Goal: Entertainment & Leisure: Consume media (video, audio)

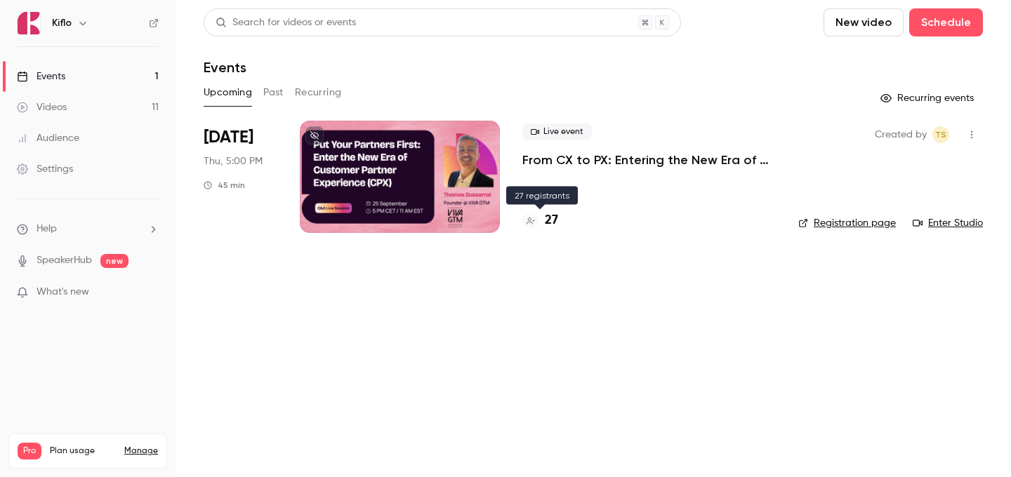
click at [545, 215] on h4 "27" at bounding box center [551, 220] width 13 height 19
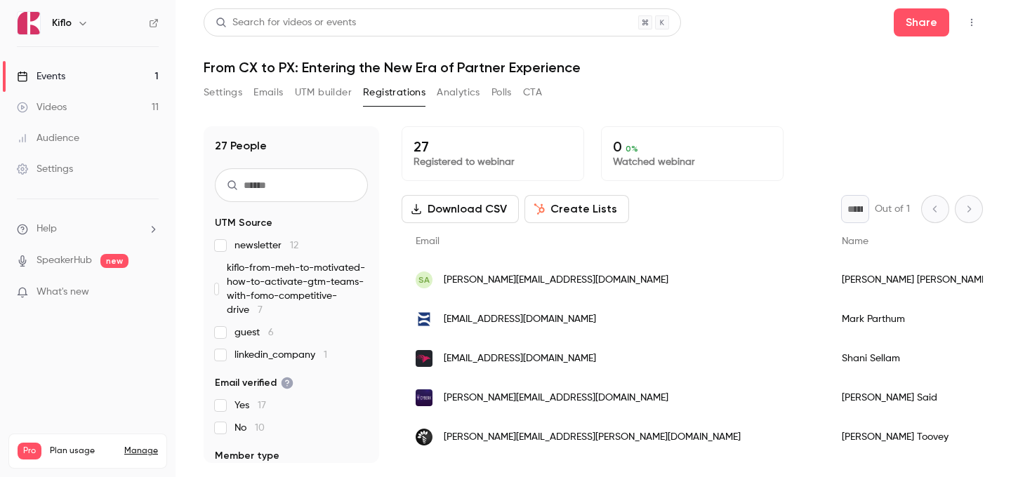
click at [137, 71] on link "Events 1" at bounding box center [87, 76] width 175 height 31
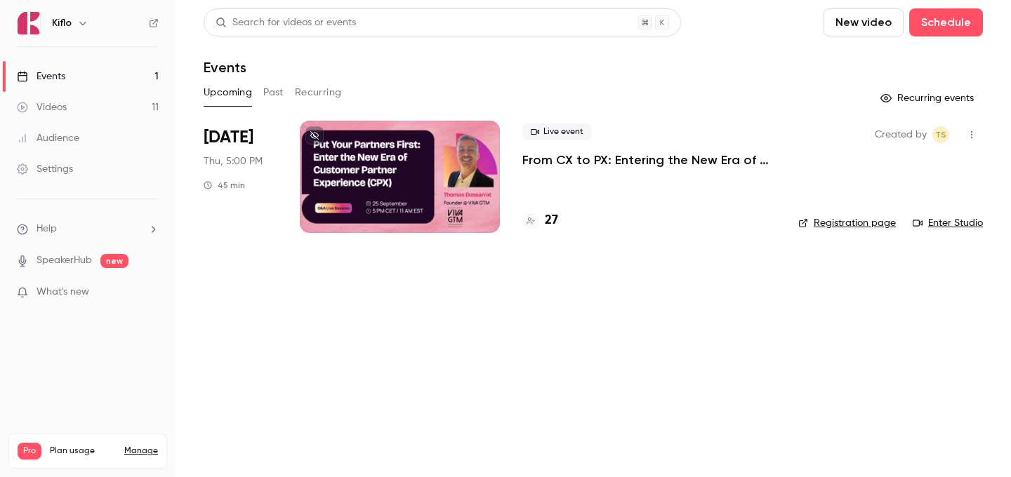
click at [130, 102] on link "Videos 11" at bounding box center [87, 107] width 175 height 31
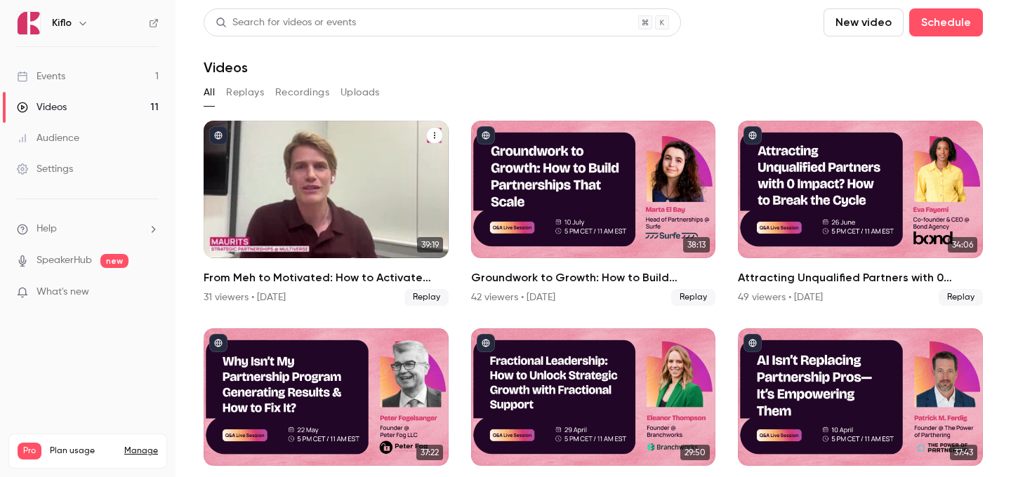
click at [367, 210] on div "From Meh to Motivated: How to Activate GTM Teams with FOMO & Competitive Drive" at bounding box center [326, 190] width 245 height 138
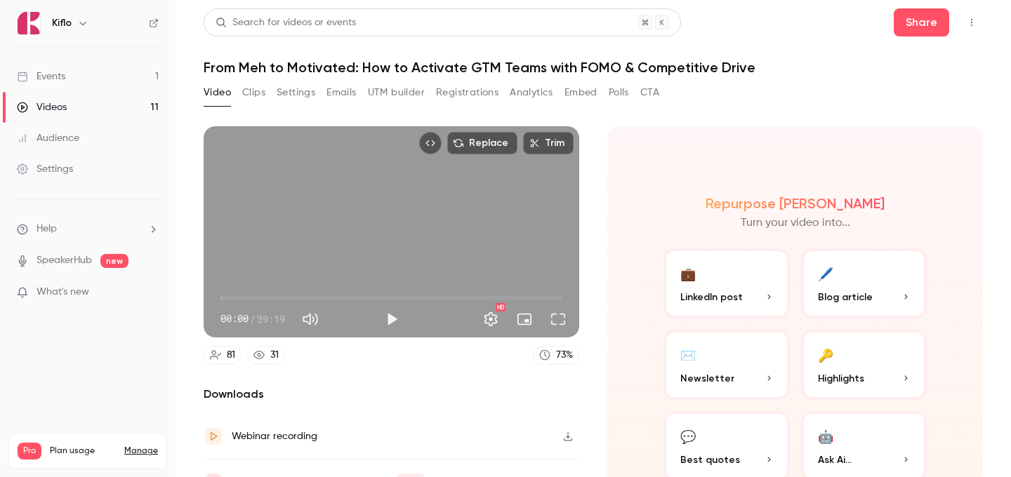
click at [253, 90] on button "Clips" at bounding box center [253, 92] width 23 height 22
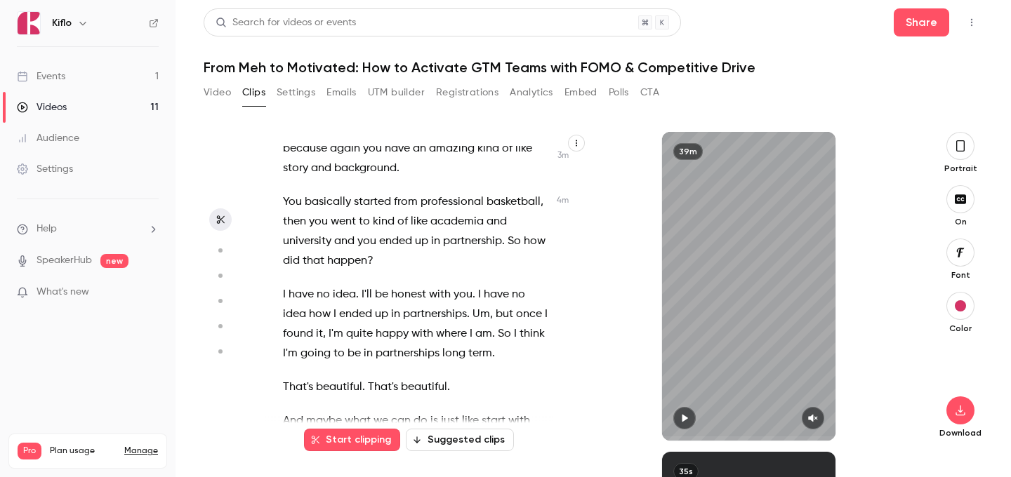
scroll to position [1964, 0]
click at [453, 286] on span "you" at bounding box center [462, 296] width 19 height 20
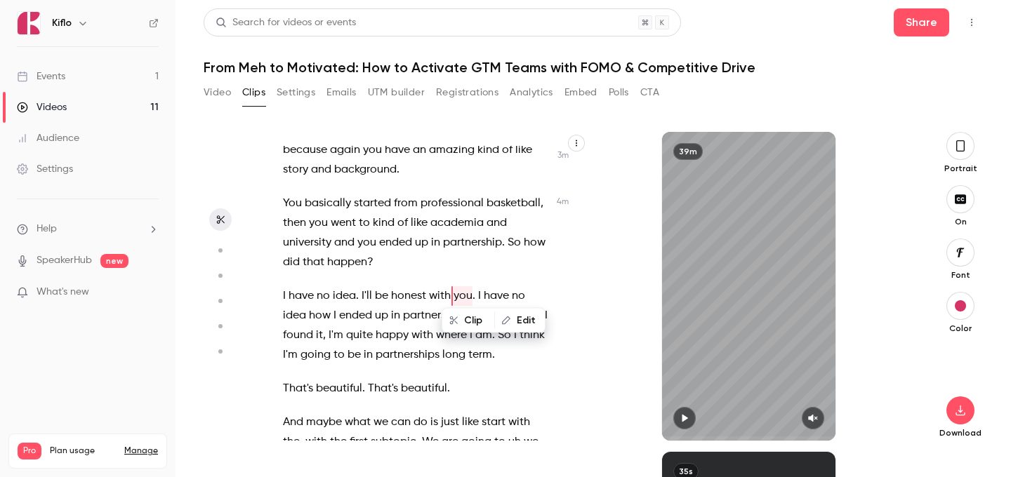
scroll to position [1927, 0]
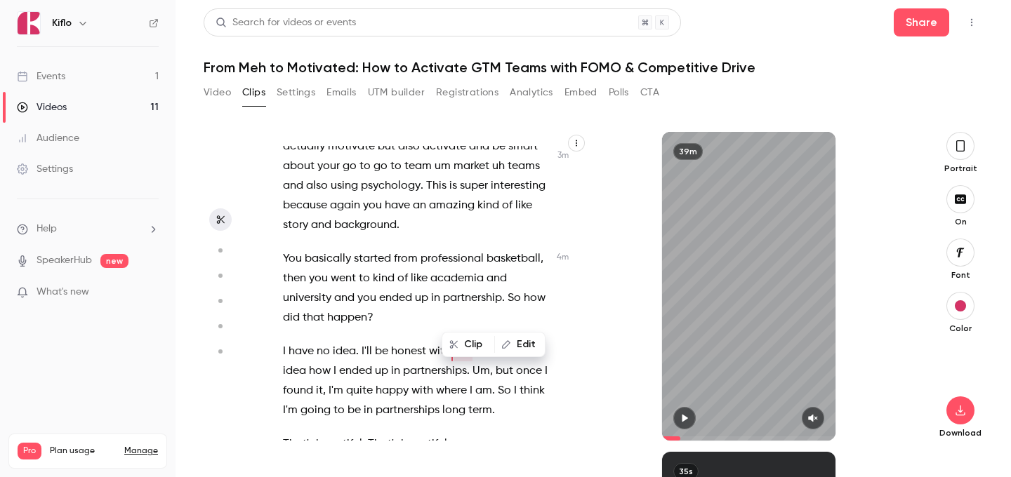
click at [361, 269] on span "to" at bounding box center [364, 279] width 11 height 20
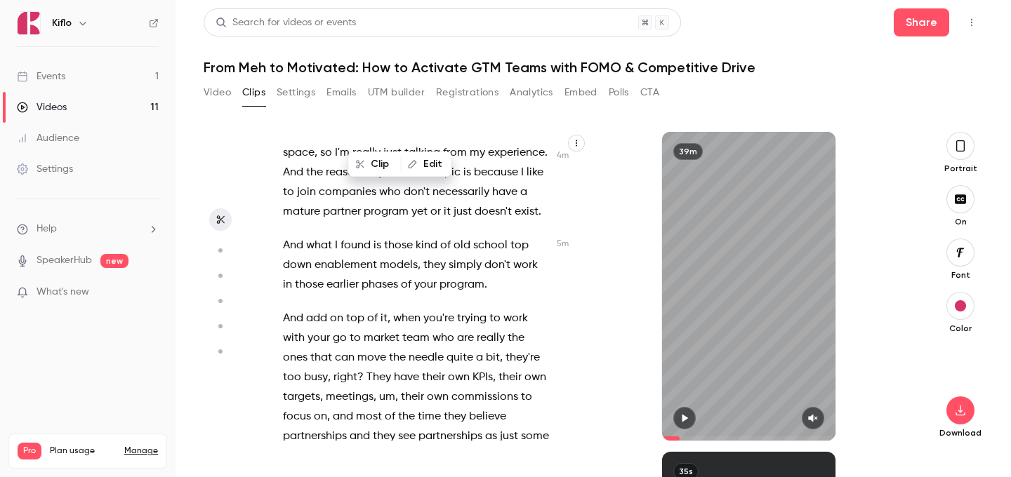
click at [361, 275] on span "phases" at bounding box center [379, 285] width 36 height 20
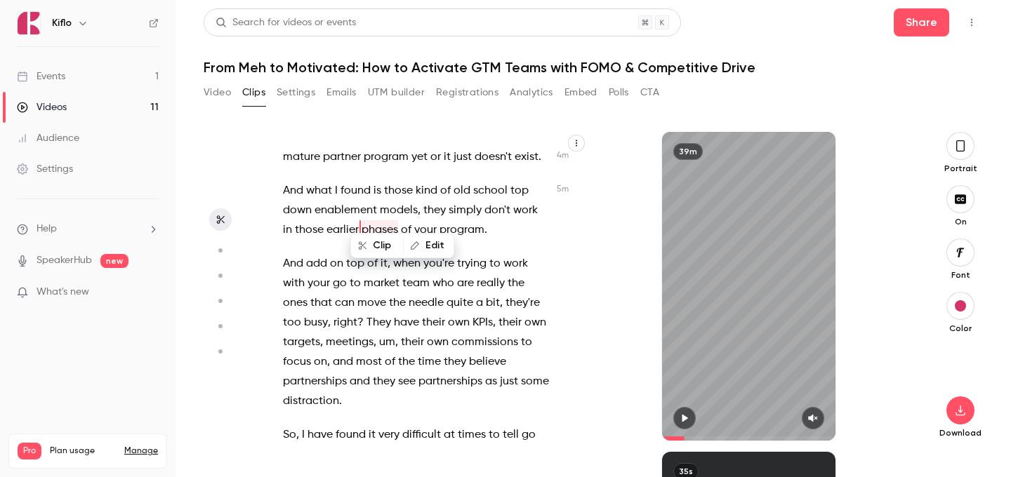
scroll to position [2377, 0]
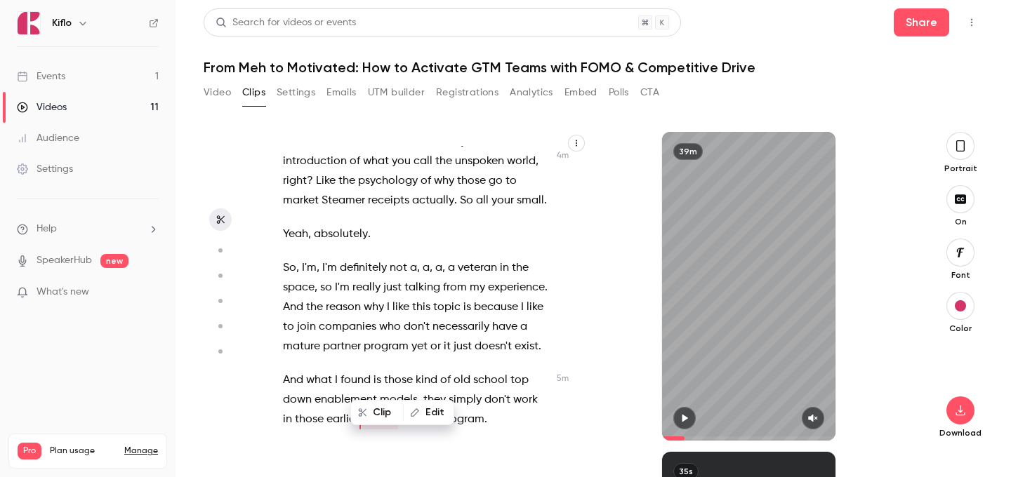
click at [309, 258] on span "I'm" at bounding box center [309, 268] width 15 height 20
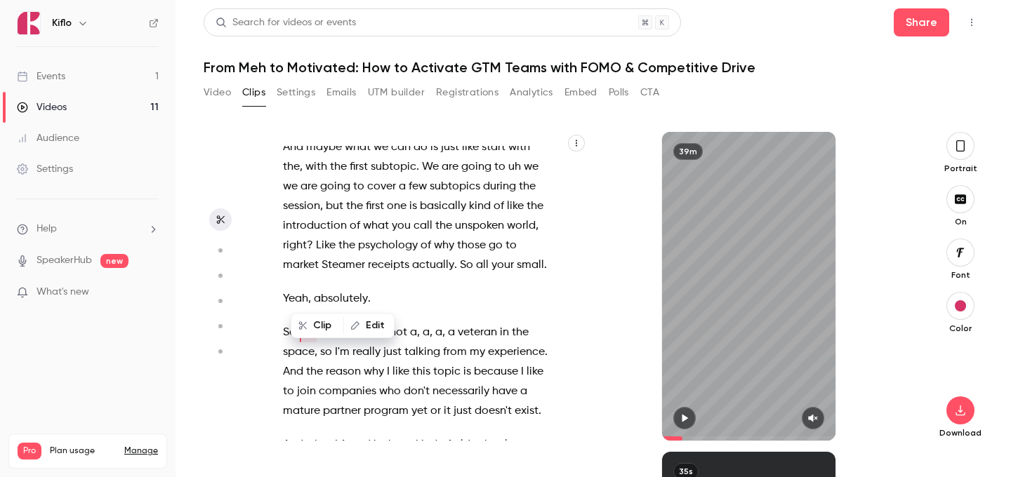
click at [371, 281] on div "And we're live and we're . Amazing , amazing . Well , uh , welcome , welcome , …" at bounding box center [422, 293] width 315 height 295
click at [464, 323] on span "veteran" at bounding box center [477, 333] width 39 height 20
click at [518, 323] on span "the" at bounding box center [520, 333] width 17 height 20
click at [316, 342] on span "," at bounding box center [315, 352] width 3 height 20
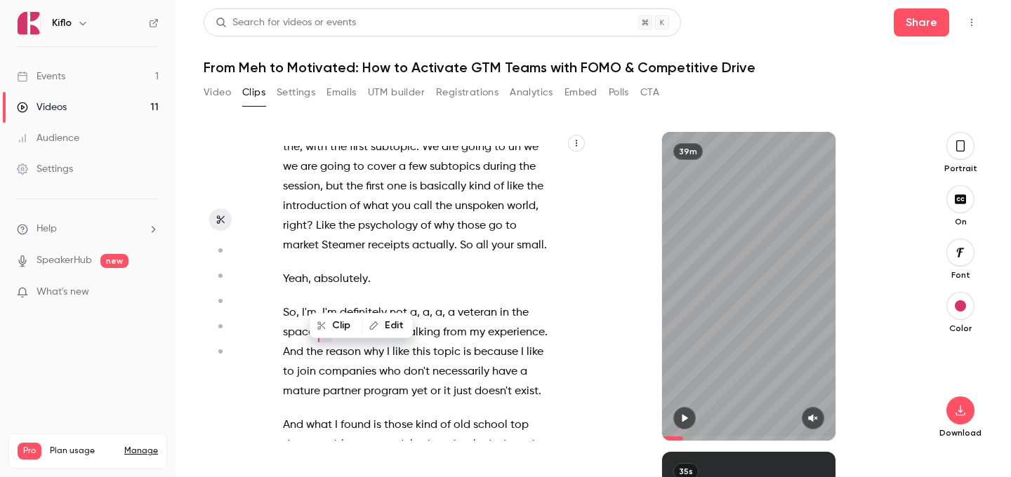
scroll to position [0, 0]
click at [291, 342] on span "And" at bounding box center [293, 352] width 20 height 20
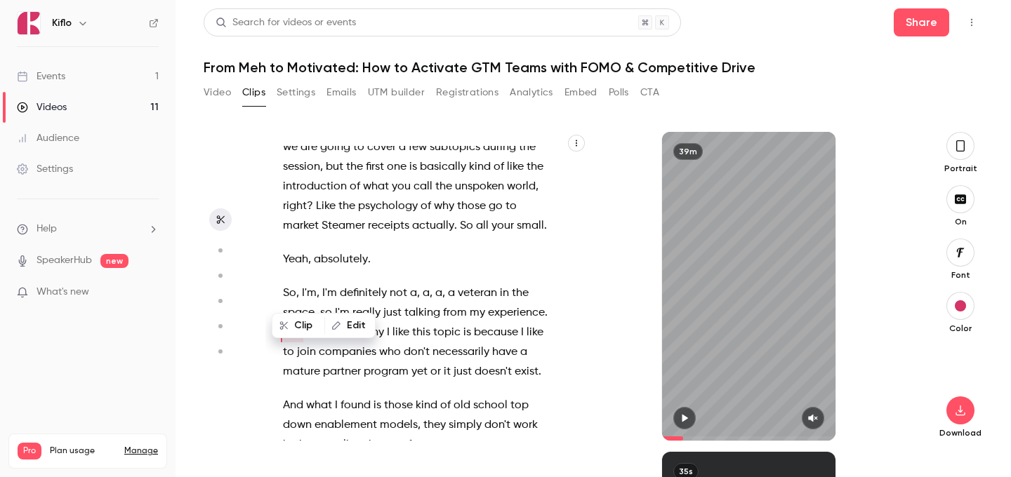
click at [425, 323] on span "this" at bounding box center [421, 333] width 18 height 20
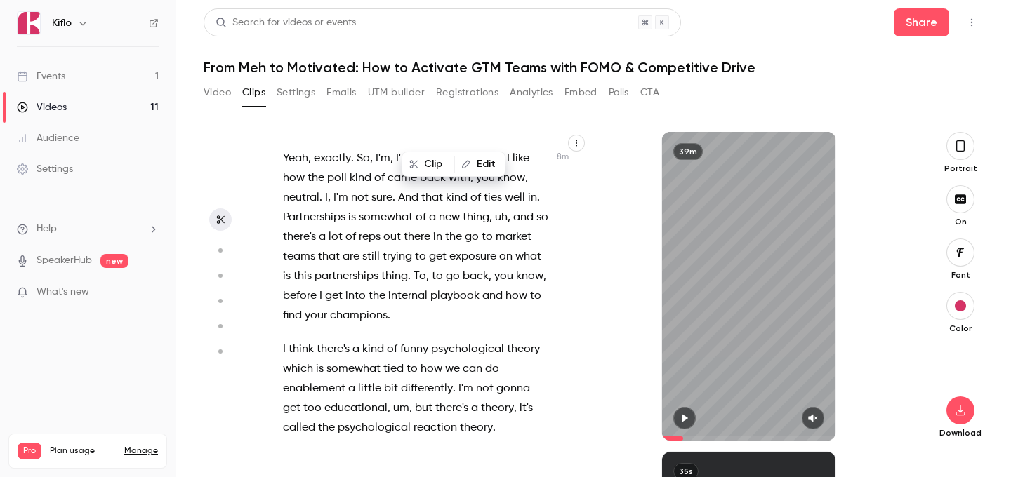
scroll to position [3974, 0]
click at [284, 339] on span "I" at bounding box center [284, 349] width 3 height 20
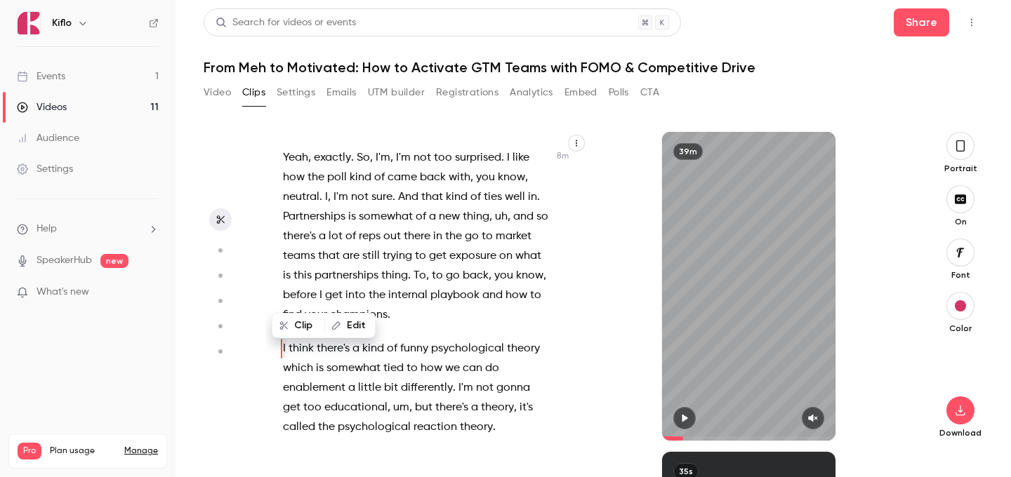
scroll to position [3971, 0]
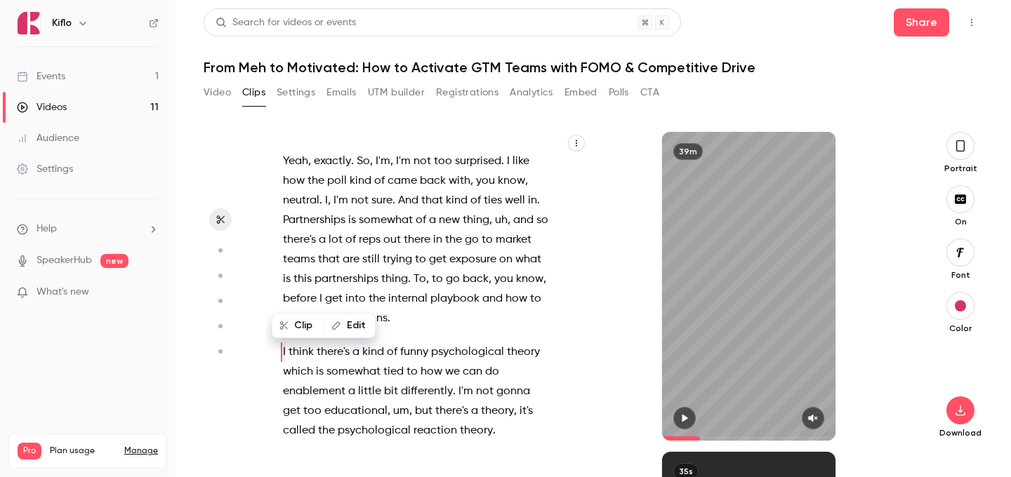
click at [343, 281] on div "And we're live and we're . Amazing , amazing . Well , uh , welcome , welcome , …" at bounding box center [422, 293] width 315 height 295
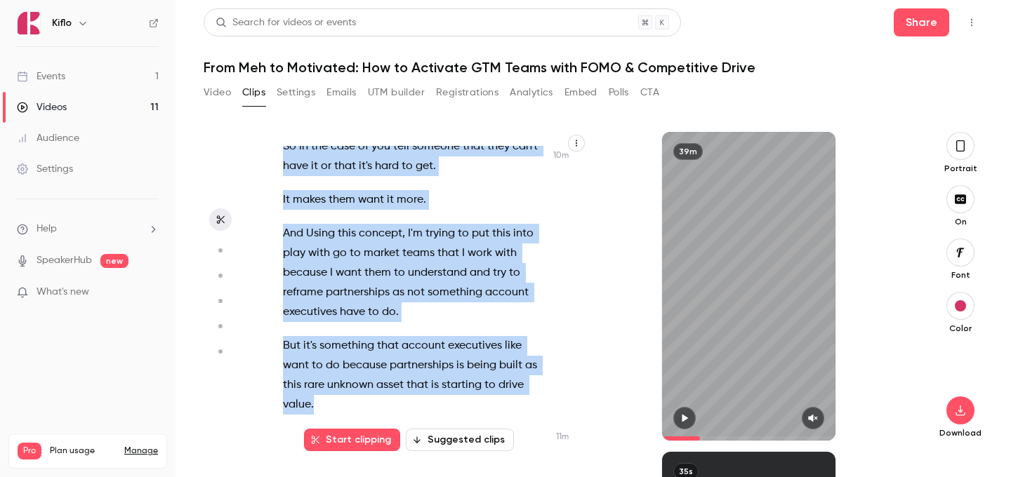
scroll to position [5223, 0]
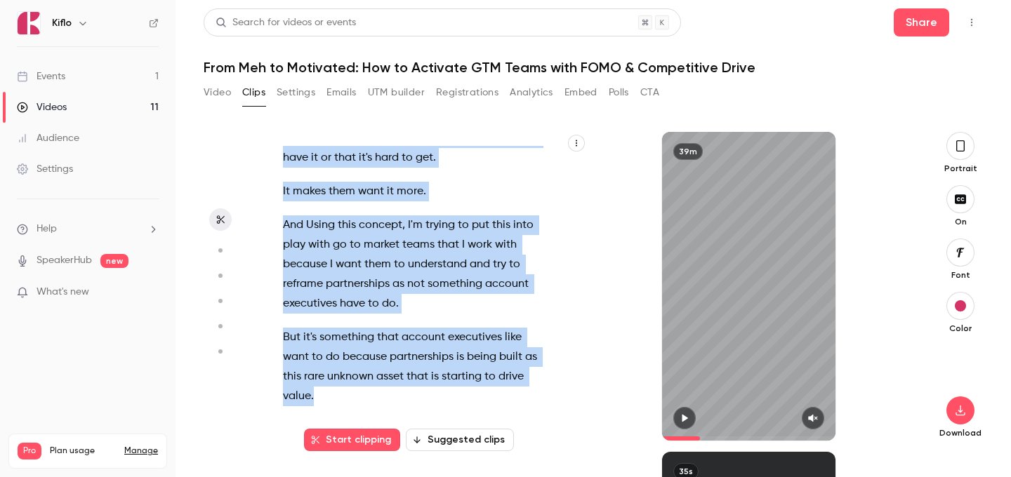
drag, startPoint x: 284, startPoint y: 291, endPoint x: 359, endPoint y: 337, distance: 88.5
click at [359, 337] on div "And we're live and we're . Amazing , amazing . Well , uh , welcome , welcome , …" at bounding box center [422, 293] width 315 height 295
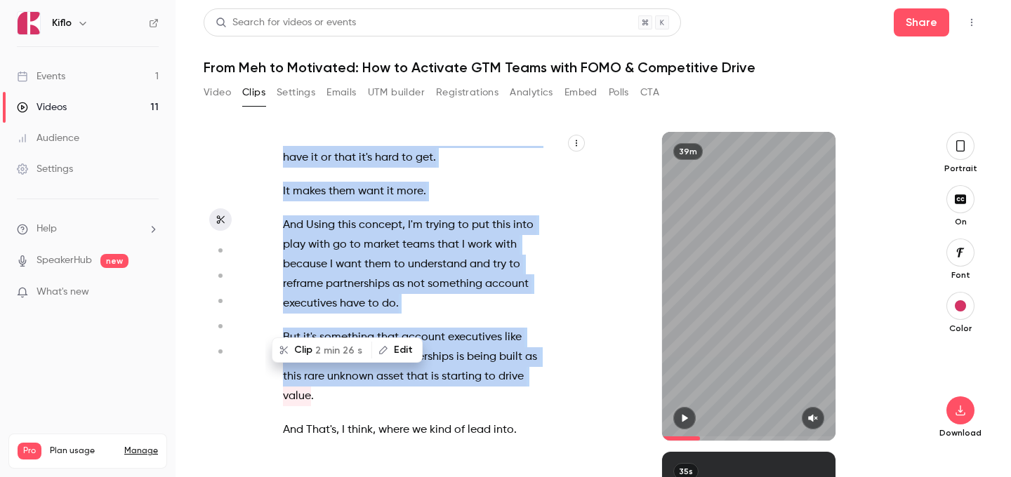
click at [320, 355] on span "2 min 26 s" at bounding box center [338, 350] width 47 height 15
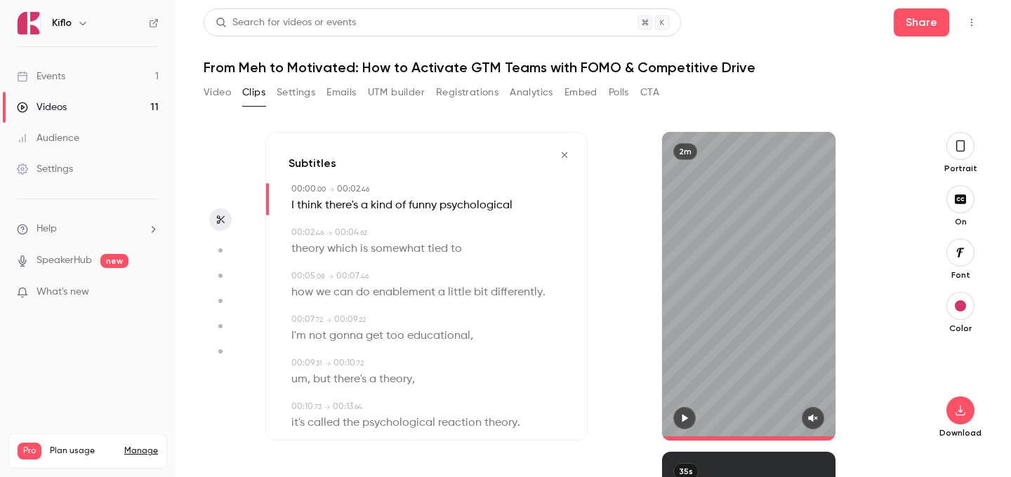
type input "*"
click at [958, 416] on button "button" at bounding box center [960, 410] width 28 height 28
